Goal: Information Seeking & Learning: Learn about a topic

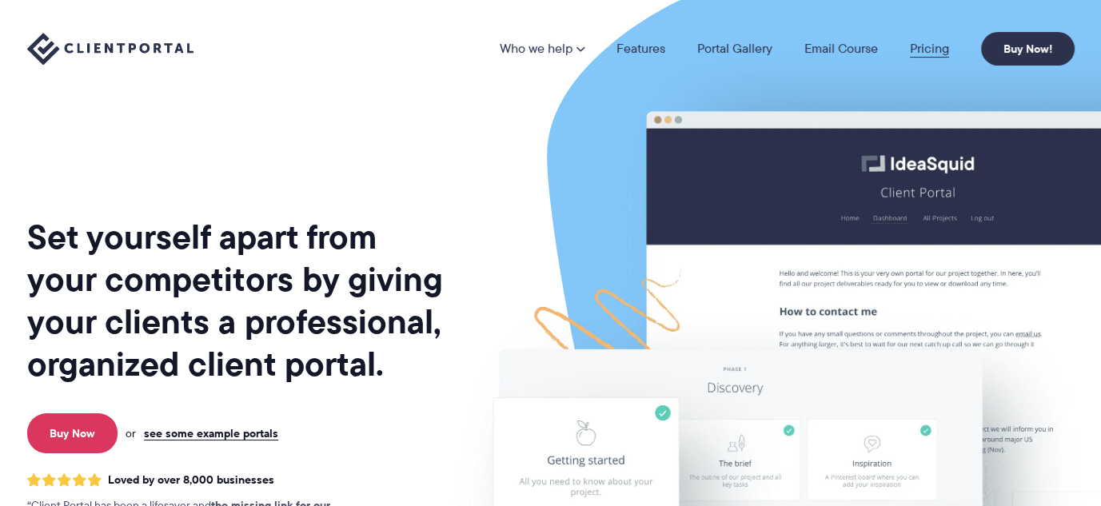
click at [939, 46] on link "Pricing" at bounding box center [929, 48] width 39 height 13
click at [925, 52] on link "Pricing" at bounding box center [929, 48] width 39 height 13
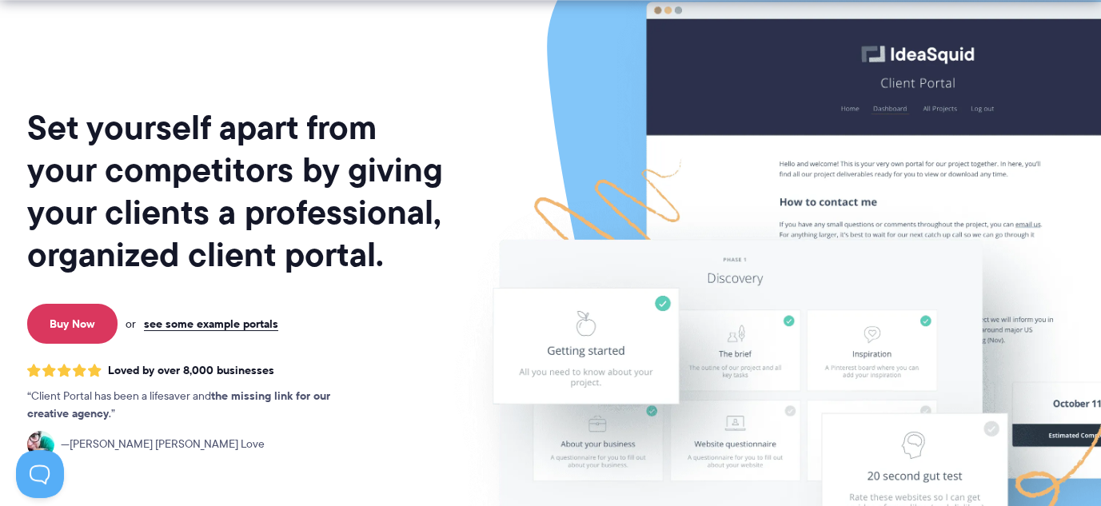
scroll to position [213, 0]
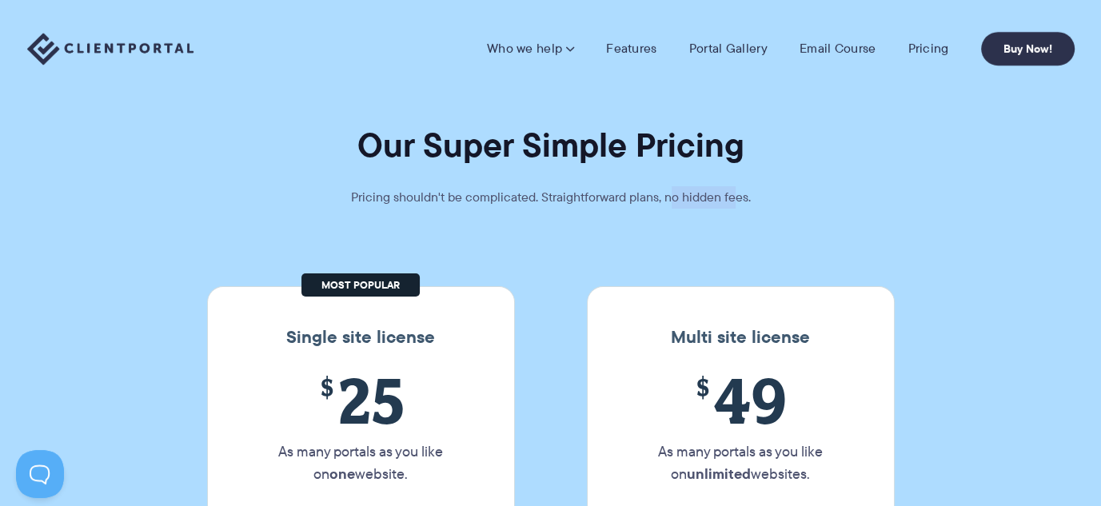
drag, startPoint x: 671, startPoint y: 202, endPoint x: 737, endPoint y: 201, distance: 65.6
click at [737, 201] on p "Pricing shouldn't be complicated. Straightforward plans, no hidden fees." at bounding box center [551, 197] width 480 height 22
click at [562, 203] on p "Pricing shouldn't be complicated. Straightforward plans, no hidden fees." at bounding box center [551, 197] width 480 height 22
drag, startPoint x: 595, startPoint y: 203, endPoint x: 633, endPoint y: 203, distance: 37.6
click at [596, 203] on p "Pricing shouldn't be complicated. Straightforward plans, no hidden fees." at bounding box center [551, 197] width 480 height 22
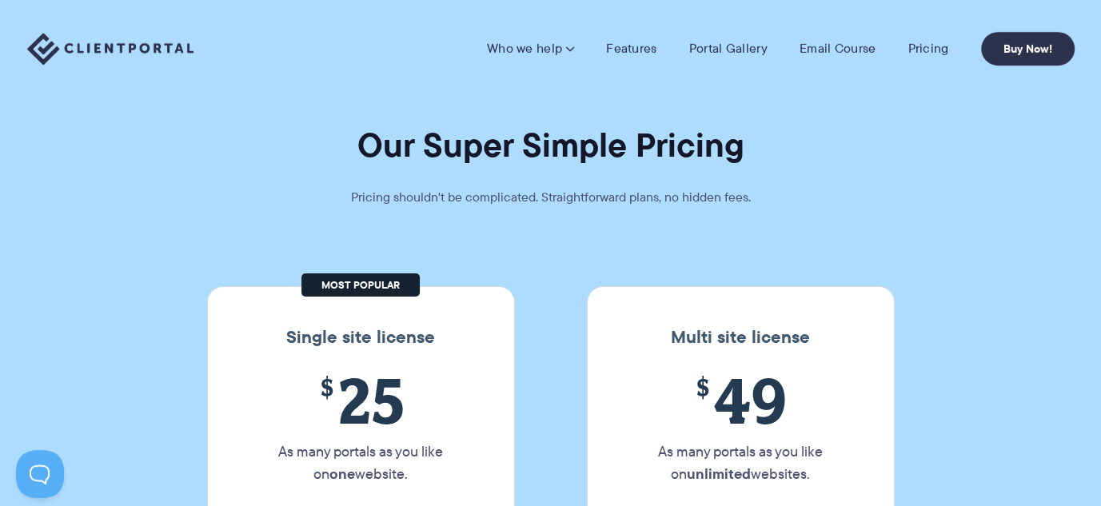
click at [658, 202] on p "Pricing shouldn't be complicated. Straightforward plans, no hidden fees." at bounding box center [551, 197] width 480 height 22
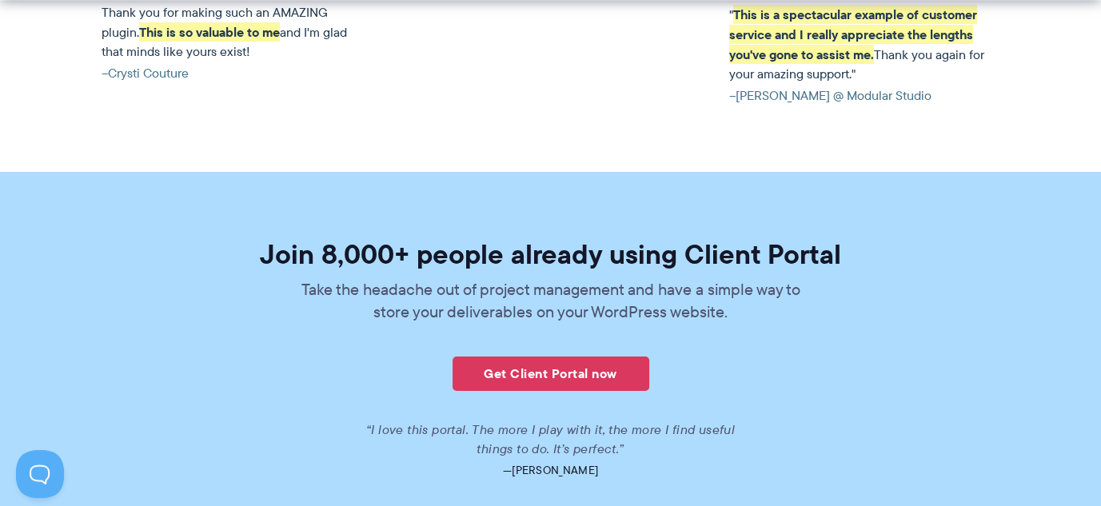
scroll to position [3785, 0]
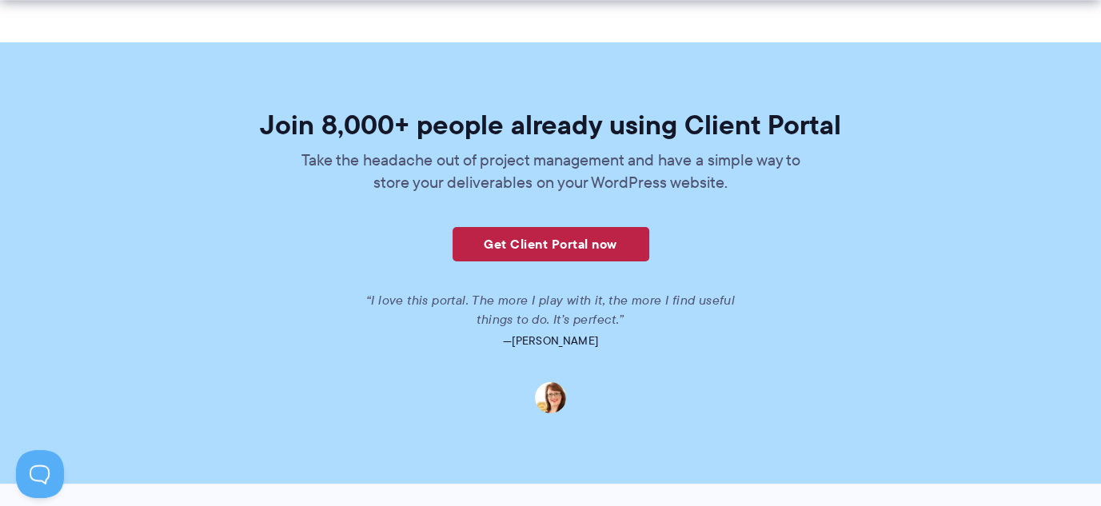
drag, startPoint x: 555, startPoint y: 225, endPoint x: 532, endPoint y: 229, distance: 23.5
click at [532, 229] on link "Get Client Portal now" at bounding box center [551, 244] width 197 height 34
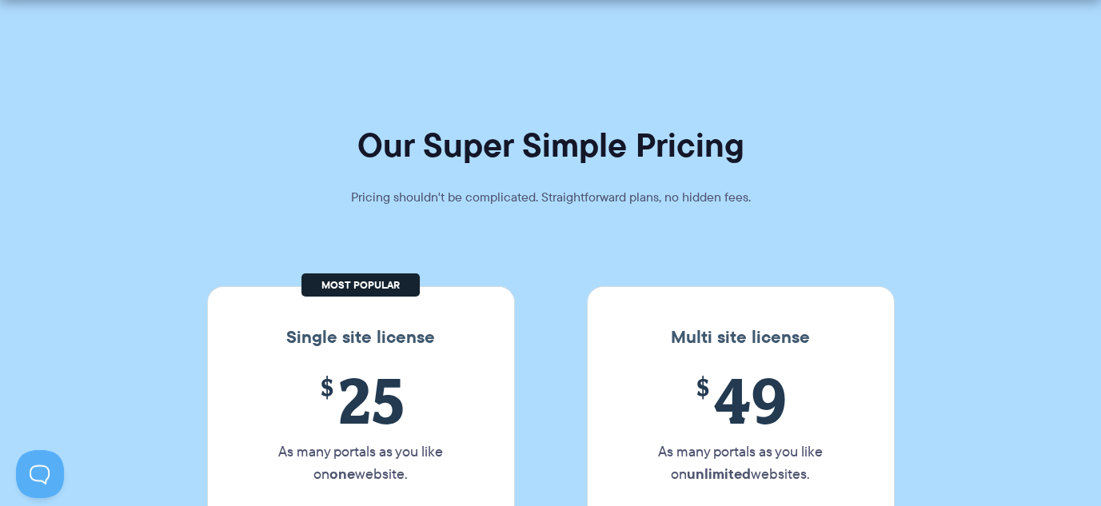
scroll to position [2255, 0]
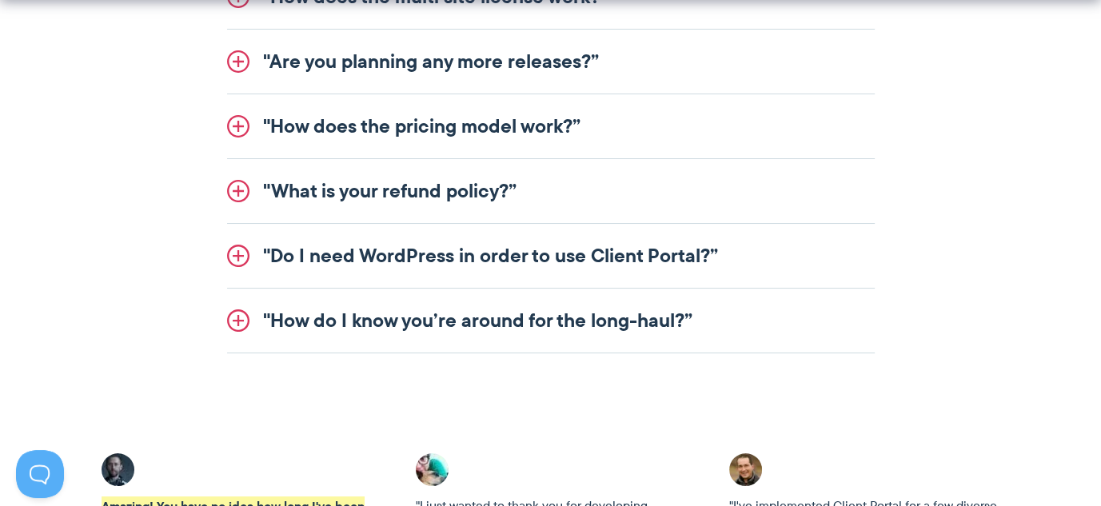
click at [501, 270] on link ""Do I need WordPress in order to use Client Portal?”" at bounding box center [551, 256] width 648 height 64
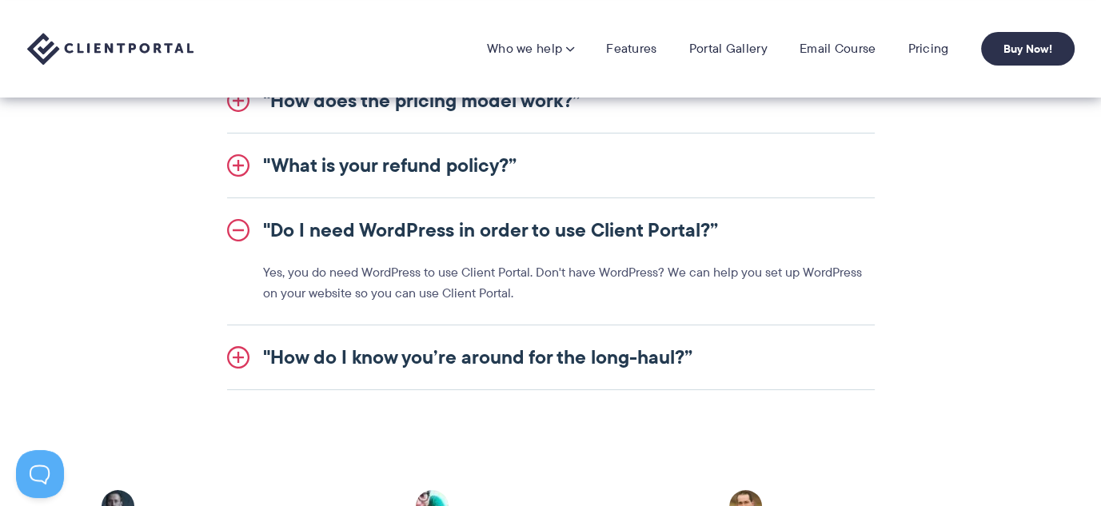
scroll to position [2068, 0]
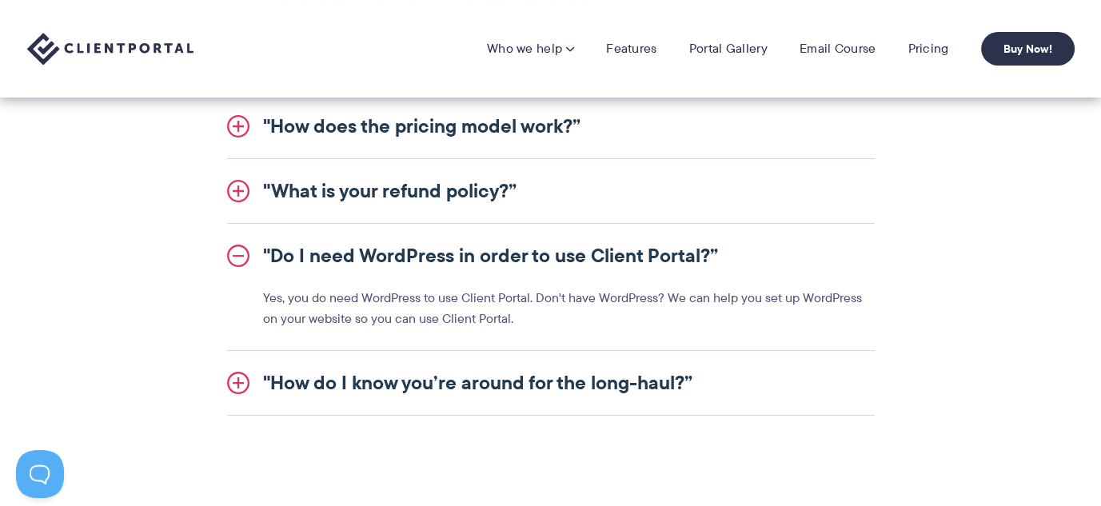
click at [495, 259] on link ""Do I need WordPress in order to use Client Portal?”" at bounding box center [551, 256] width 648 height 64
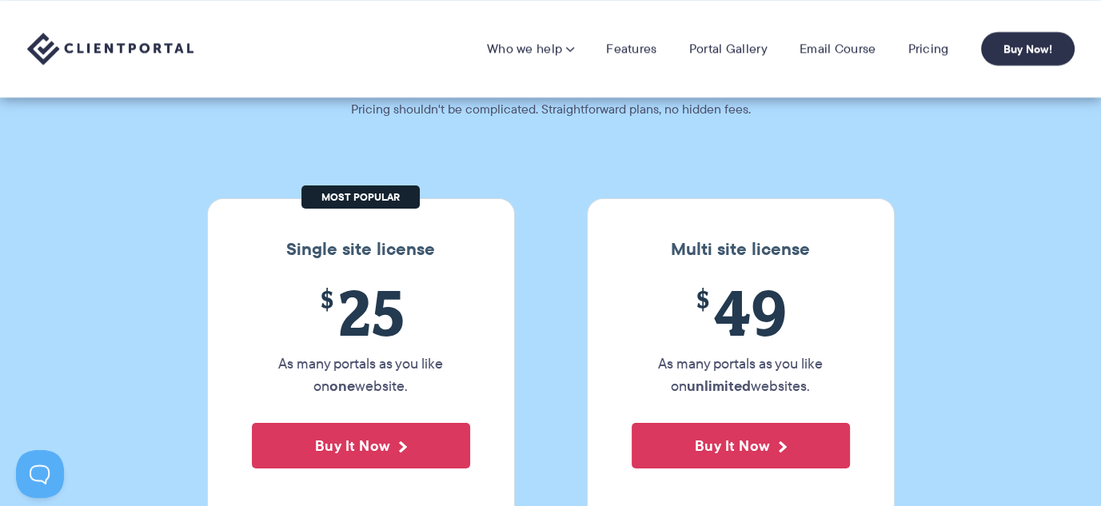
scroll to position [0, 0]
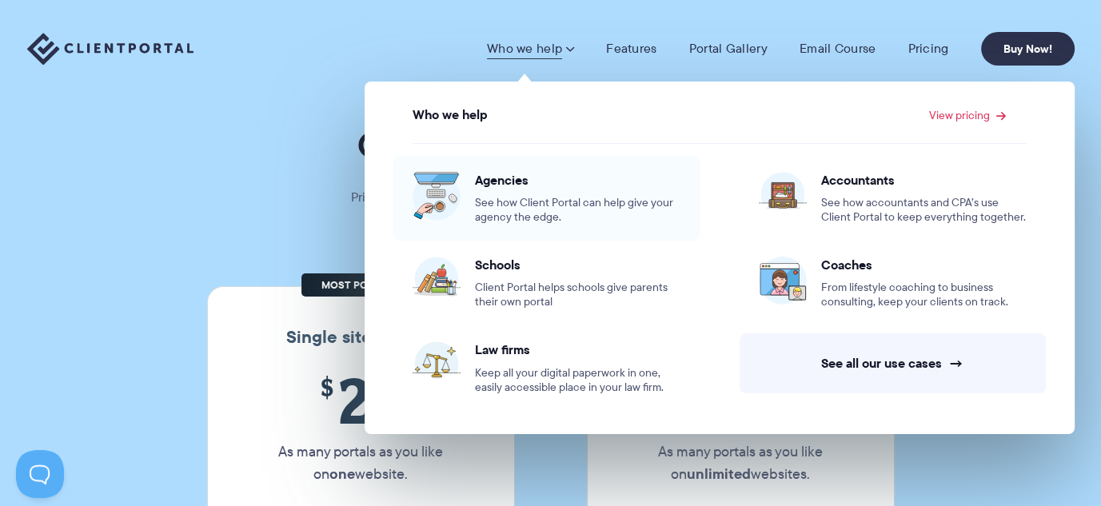
click at [507, 182] on span "Agencies" at bounding box center [578, 180] width 206 height 16
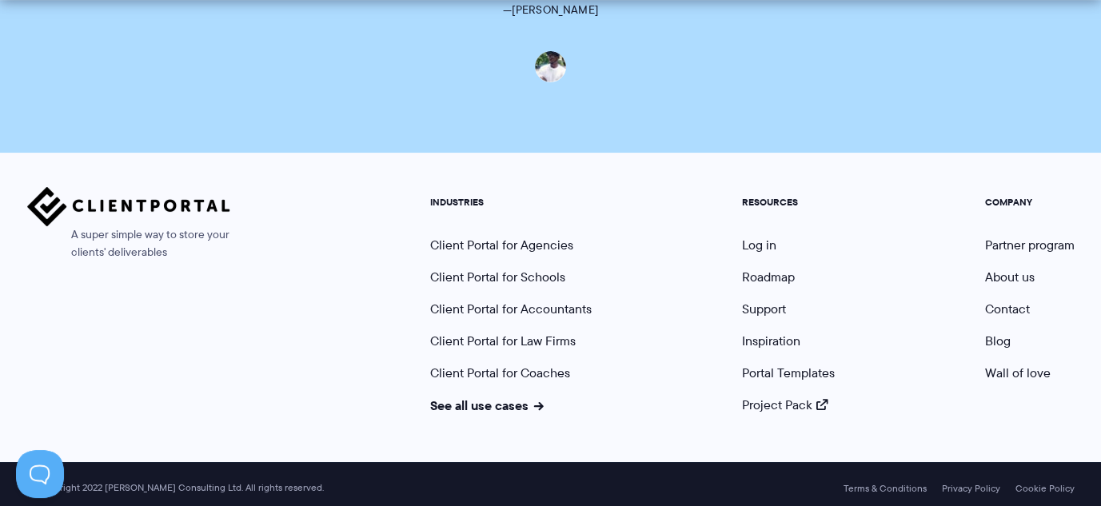
scroll to position [3913, 0]
